Goal: Information Seeking & Learning: Learn about a topic

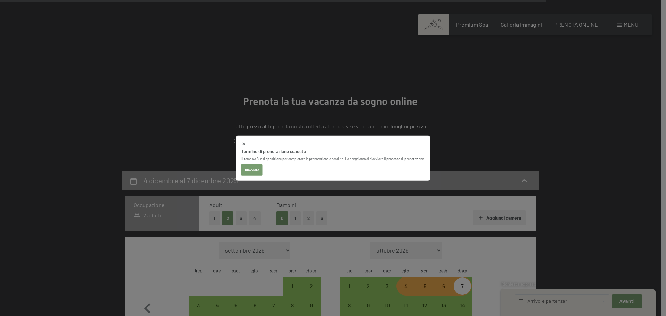
select select "2025-11-01"
select select "2025-12-01"
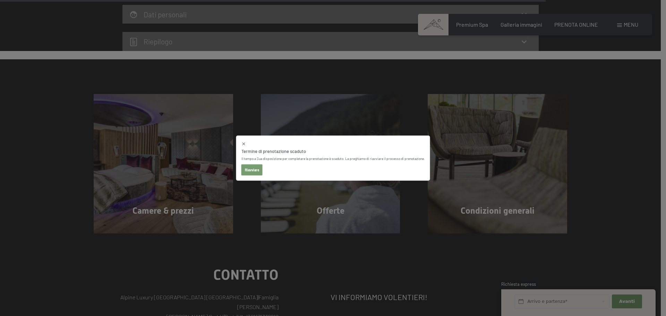
click at [244, 142] on icon at bounding box center [243, 143] width 5 height 5
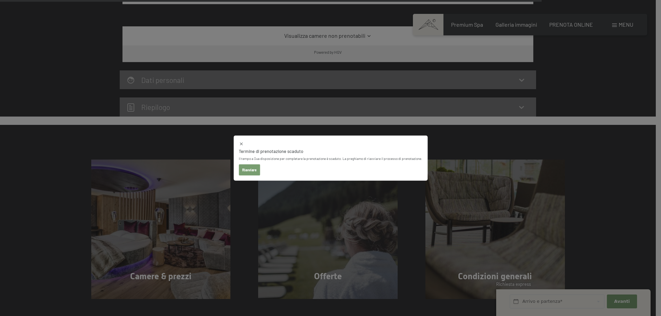
select select "2025-11-01"
select select "2025-12-01"
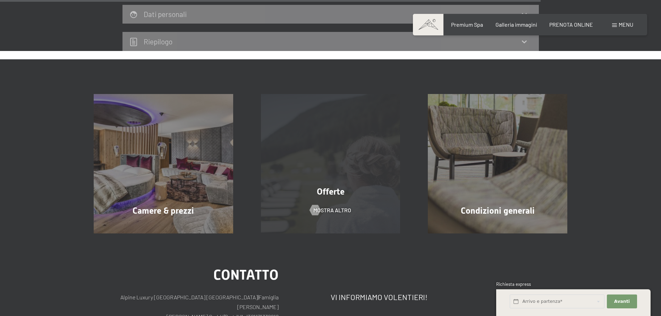
select select "2025-11-01"
select select "2025-12-01"
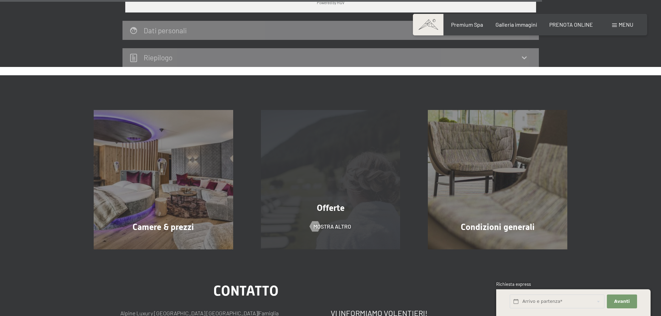
scroll to position [1088, 0]
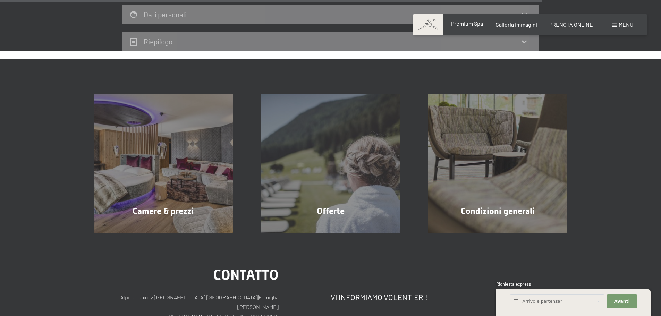
click at [468, 22] on span "Premium Spa" at bounding box center [467, 23] width 32 height 7
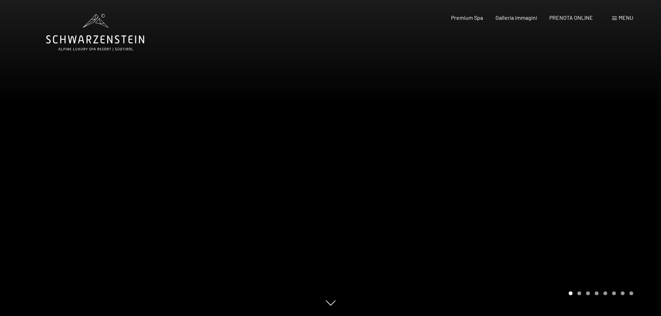
click at [621, 14] on div "Prenotazione Richiesta Premium Spa Galleria immagini PRENOTA ONLINE Menu DE IT …" at bounding box center [530, 18] width 206 height 8
click at [621, 15] on span "Menu" at bounding box center [626, 17] width 15 height 7
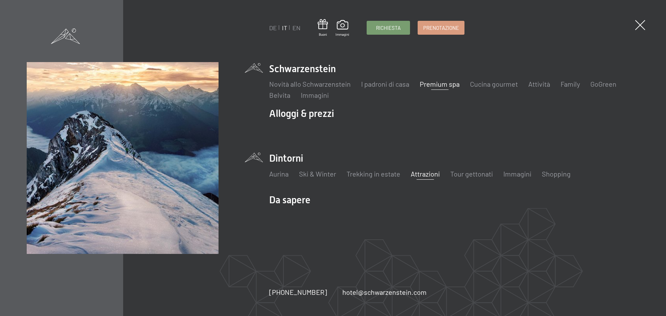
click at [433, 175] on link "Attrazioni" at bounding box center [425, 174] width 29 height 8
click at [480, 176] on link "Tour gettonati" at bounding box center [471, 174] width 43 height 8
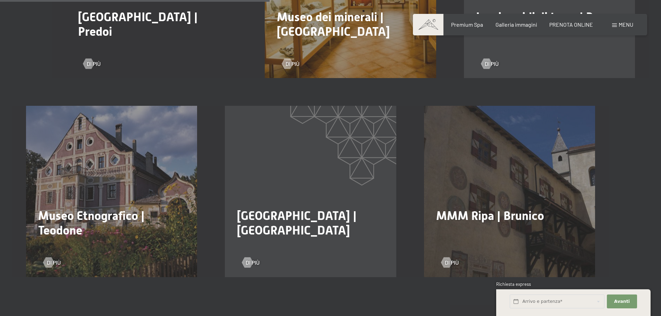
scroll to position [729, 0]
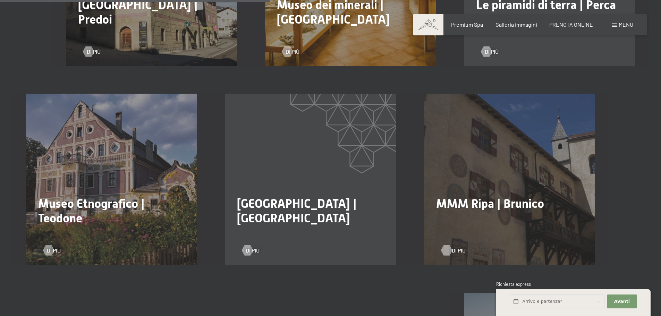
click at [448, 245] on div at bounding box center [446, 250] width 6 height 10
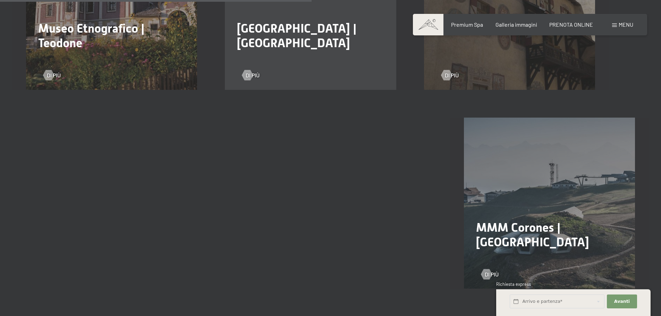
scroll to position [937, 0]
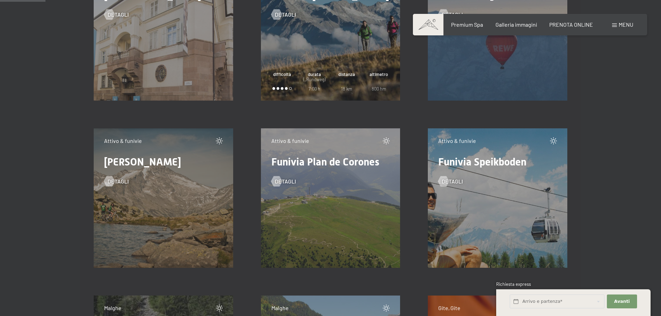
scroll to position [833, 0]
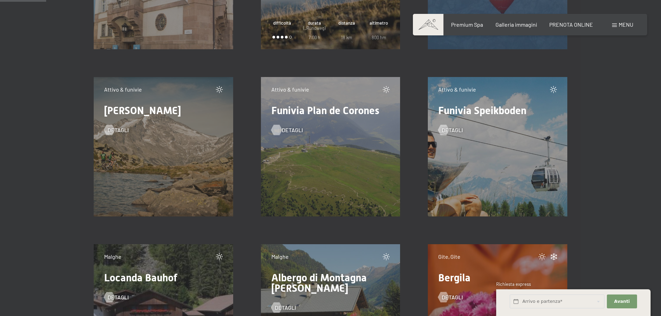
click at [287, 129] on span "detagli" at bounding box center [292, 130] width 21 height 8
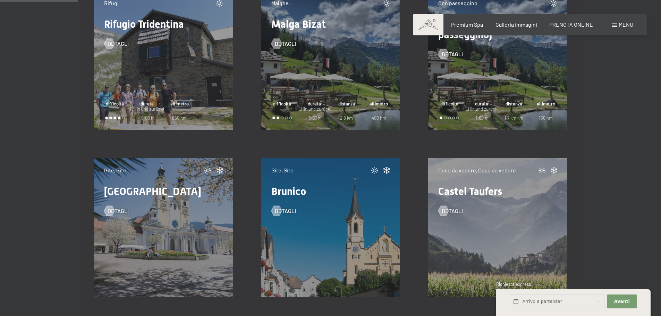
scroll to position [1423, 0]
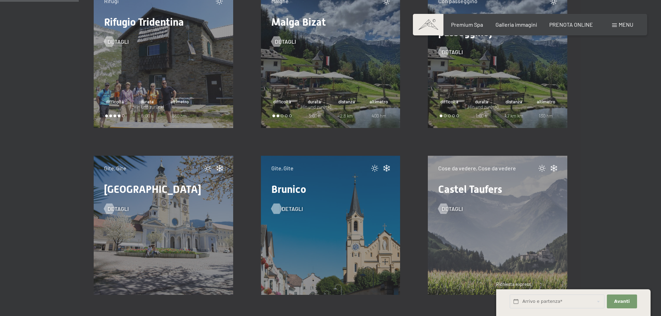
click at [285, 210] on span "detagli" at bounding box center [292, 209] width 21 height 8
click at [123, 207] on span "detagli" at bounding box center [125, 209] width 21 height 8
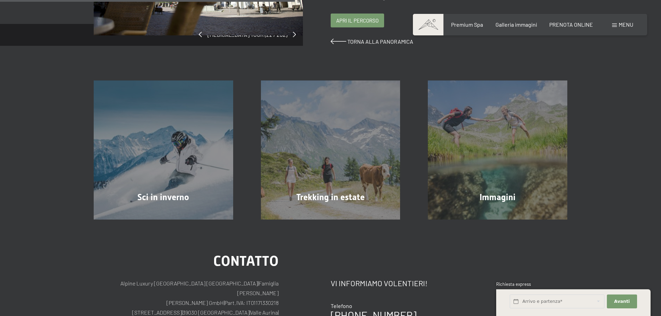
scroll to position [69, 0]
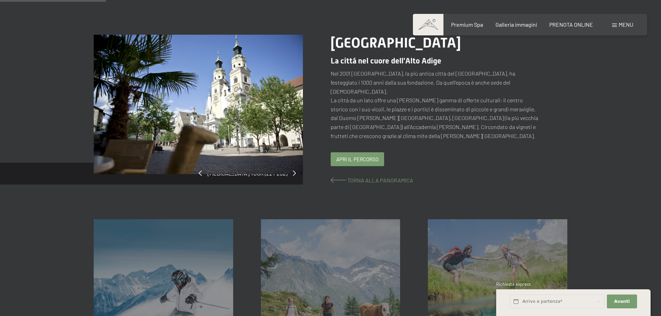
click at [360, 177] on span "Torna alla panoramica" at bounding box center [380, 180] width 66 height 7
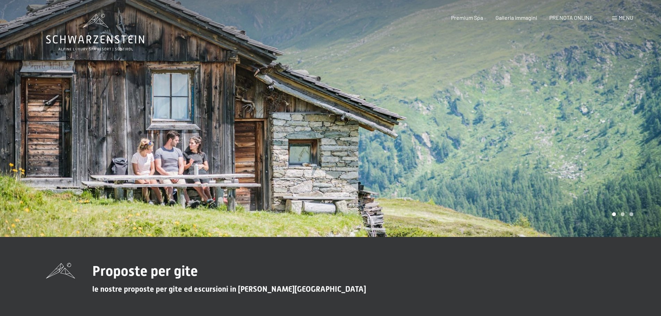
click at [627, 14] on div "Prenotazione Richiesta Premium Spa Galleria immagini PRENOTA ONLINE Menu DE IT …" at bounding box center [530, 18] width 206 height 8
click at [627, 18] on span "Menu" at bounding box center [626, 17] width 15 height 7
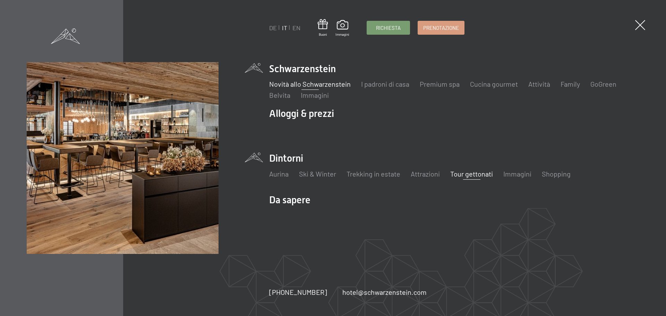
click at [288, 83] on link "Novità allo Schwarzenstein" at bounding box center [310, 84] width 82 height 8
click at [540, 84] on link "Attività" at bounding box center [539, 84] width 22 height 8
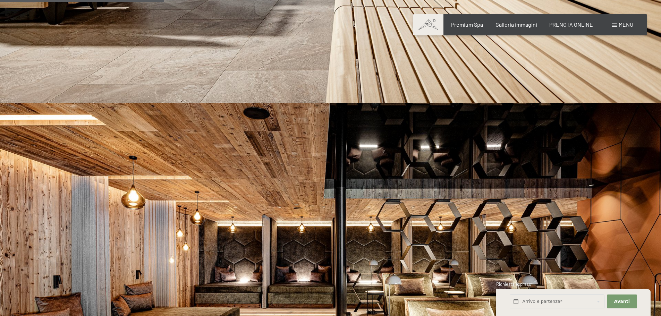
scroll to position [729, 0]
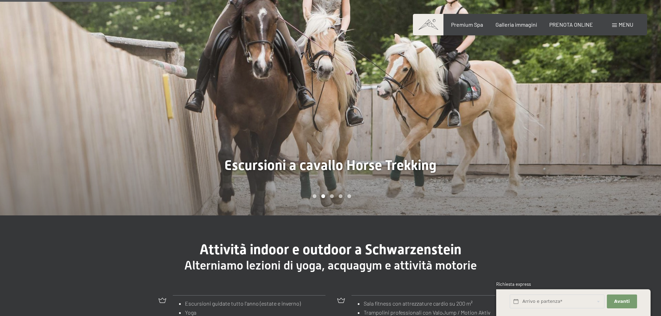
scroll to position [590, 0]
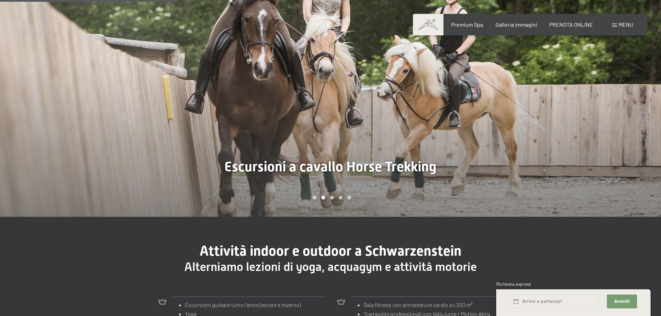
click at [631, 100] on div at bounding box center [496, 75] width 331 height 283
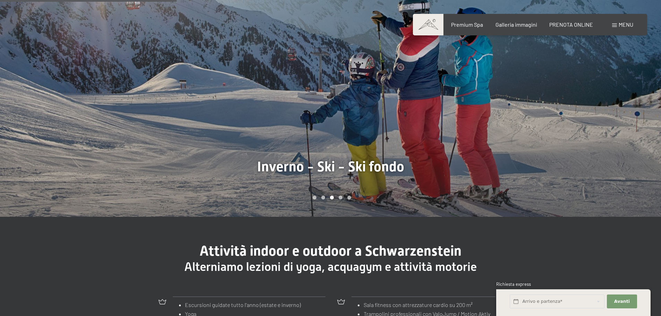
click at [631, 100] on div at bounding box center [496, 75] width 331 height 283
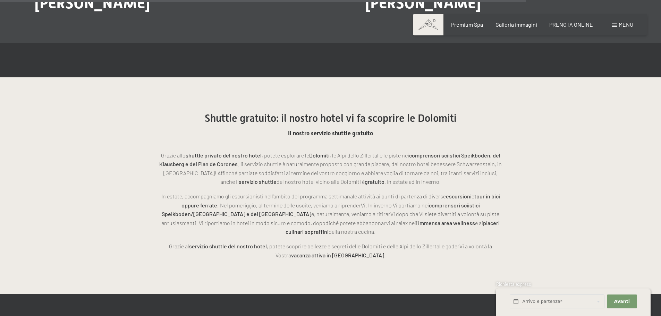
scroll to position [1804, 0]
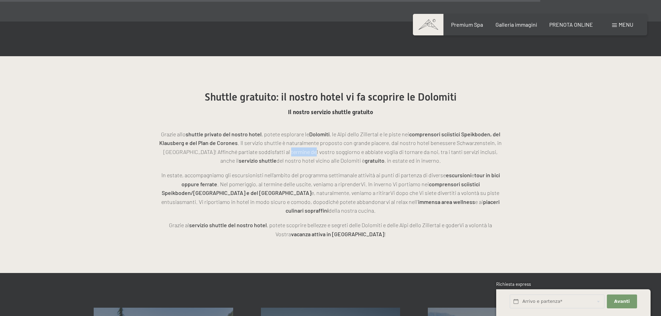
drag, startPoint x: 279, startPoint y: 145, endPoint x: 299, endPoint y: 145, distance: 20.1
click at [299, 145] on p "Grazie allo shuttle privato del nostro hotel , potete esplorare le Dolomiti , l…" at bounding box center [330, 147] width 347 height 35
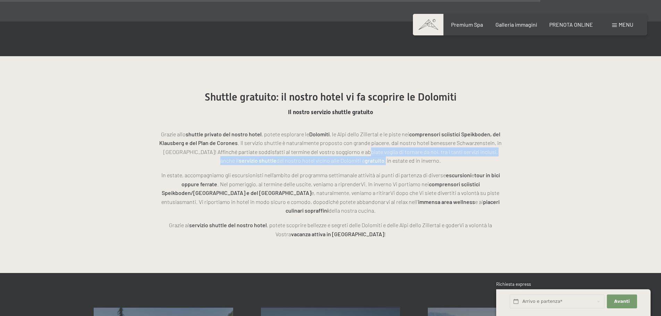
drag, startPoint x: 352, startPoint y: 145, endPoint x: 376, endPoint y: 152, distance: 24.8
click at [376, 152] on p "Grazie allo shuttle privato del nostro hotel , potete esplorare le Dolomiti , l…" at bounding box center [330, 147] width 347 height 35
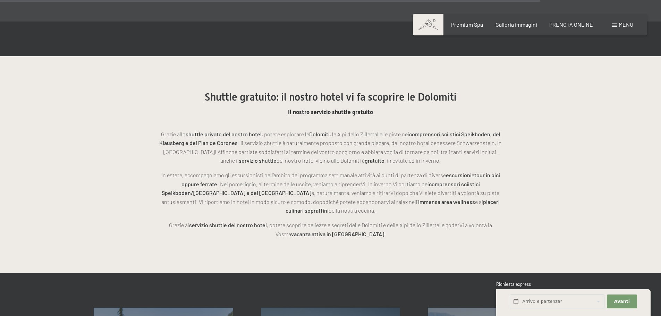
click at [328, 138] on p "Grazie allo shuttle privato del nostro hotel , potete esplorare le Dolomiti , l…" at bounding box center [330, 147] width 347 height 35
drag, startPoint x: 262, startPoint y: 144, endPoint x: 302, endPoint y: 142, distance: 40.3
click at [302, 142] on p "Grazie allo shuttle privato del nostro hotel , potete esplorare le Dolomiti , l…" at bounding box center [330, 147] width 347 height 35
drag, startPoint x: 354, startPoint y: 139, endPoint x: 369, endPoint y: 139, distance: 14.6
click at [369, 139] on p "Grazie allo shuttle privato del nostro hotel , potete esplorare le Dolomiti , l…" at bounding box center [330, 147] width 347 height 35
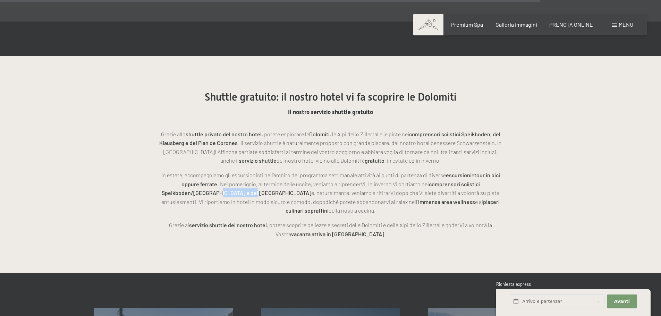
drag, startPoint x: 171, startPoint y: 183, endPoint x: 200, endPoint y: 183, distance: 29.1
click at [200, 183] on strong "comprensori sciistici Speikboden/[GEOGRAPHIC_DATA] e del [GEOGRAPHIC_DATA]" at bounding box center [321, 189] width 318 height 16
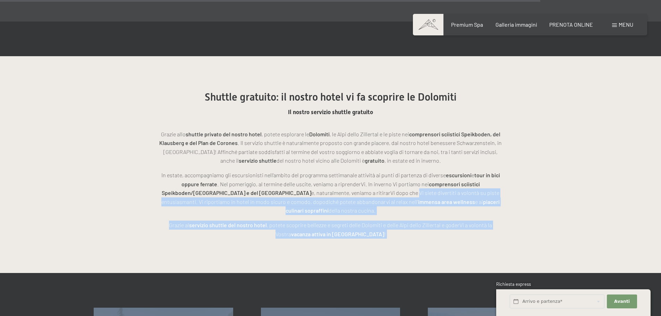
drag, startPoint x: 293, startPoint y: 181, endPoint x: 335, endPoint y: 181, distance: 42.0
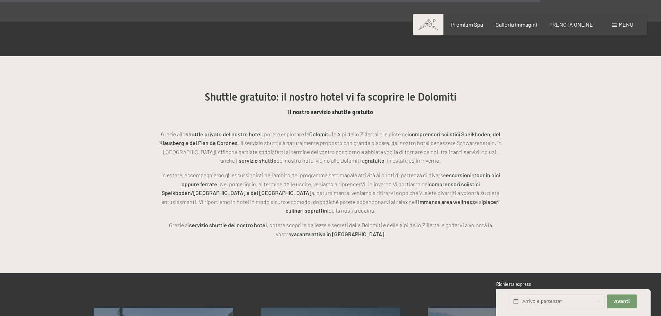
click at [322, 172] on p "In estate, accompagniamo gli escursionisti nell’ambito del programma settimanal…" at bounding box center [330, 193] width 347 height 44
drag, startPoint x: 176, startPoint y: 193, endPoint x: 214, endPoint y: 195, distance: 37.8
click at [214, 195] on p "In estate, accompagniamo gli escursionisti nell’ambito del programma settimanal…" at bounding box center [330, 193] width 347 height 44
click at [307, 192] on p "In estate, accompagniamo gli escursionisti nell’ambito del programma settimanal…" at bounding box center [330, 193] width 347 height 44
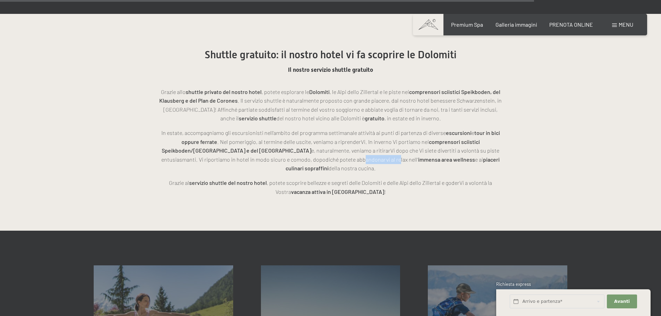
scroll to position [1874, 0]
